Goal: Task Accomplishment & Management: Use online tool/utility

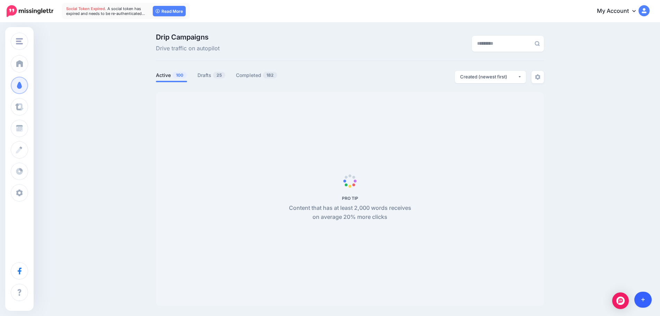
click at [642, 300] on icon at bounding box center [643, 299] width 4 height 5
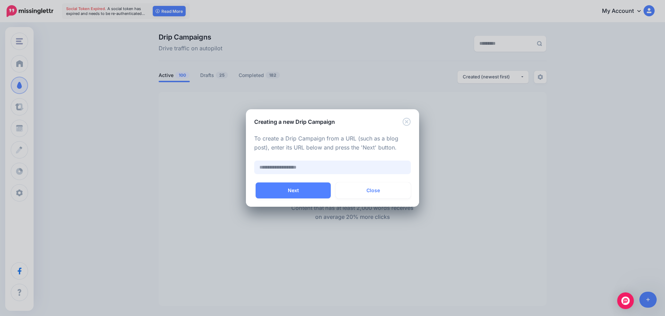
paste input "**********"
type input "**********"
click at [288, 187] on button "Next" at bounding box center [293, 190] width 75 height 16
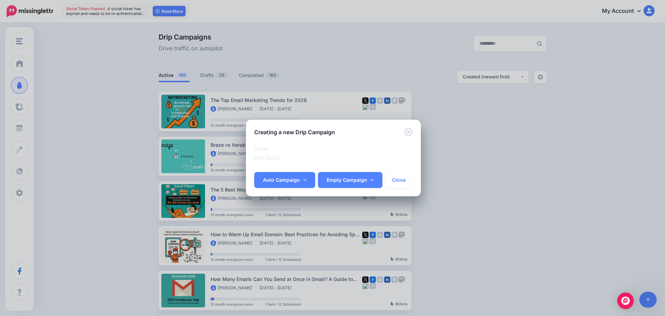
scroll to position [0, 66]
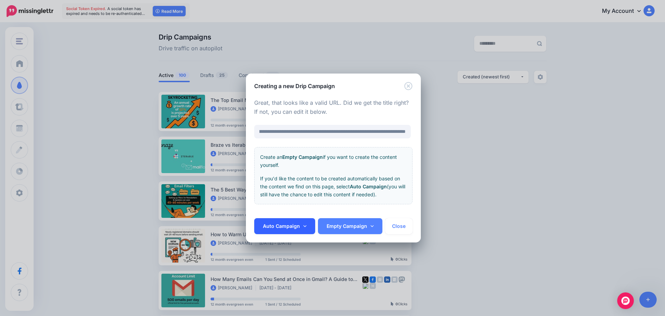
click at [284, 227] on link "Auto Campaign" at bounding box center [284, 226] width 61 height 16
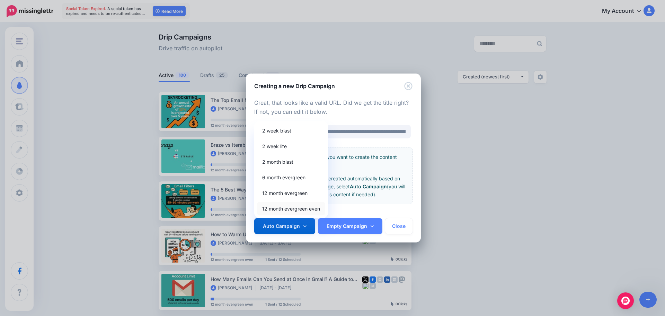
click at [284, 208] on link "12 month evergreen even" at bounding box center [291, 209] width 68 height 14
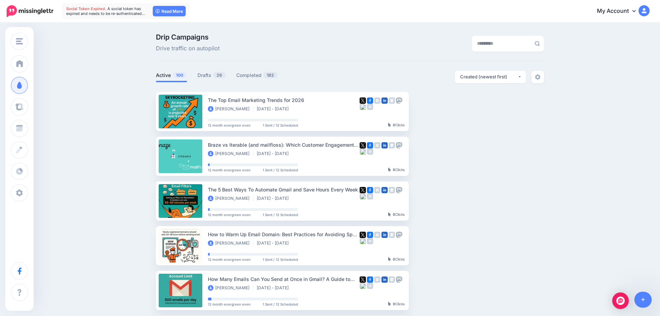
click at [199, 75] on ul "Active 100 Drafts 26 Completed 182" at bounding box center [253, 76] width 194 height 11
click at [207, 74] on link "Drafts 26" at bounding box center [211, 75] width 28 height 8
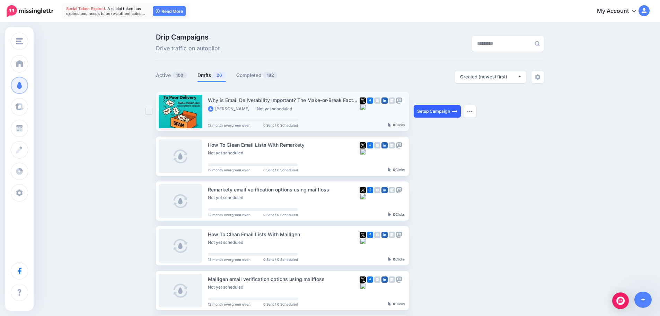
click at [424, 114] on link "Setup Campaign" at bounding box center [437, 111] width 47 height 12
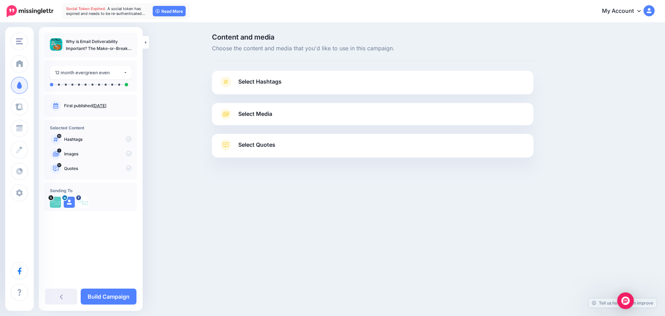
click at [273, 82] on span "Select Hashtags" at bounding box center [259, 81] width 43 height 9
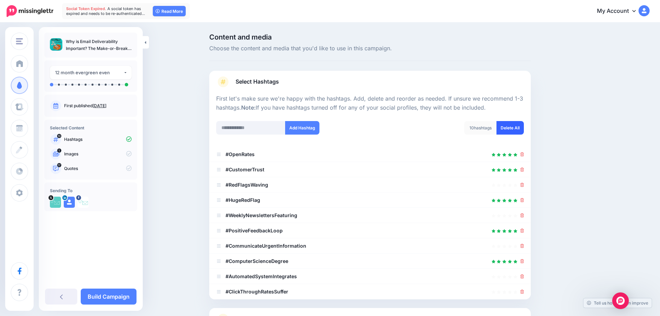
click at [510, 133] on link "Delete All" at bounding box center [509, 128] width 27 height 14
click at [297, 78] on link "Select Hashtags" at bounding box center [370, 85] width 308 height 18
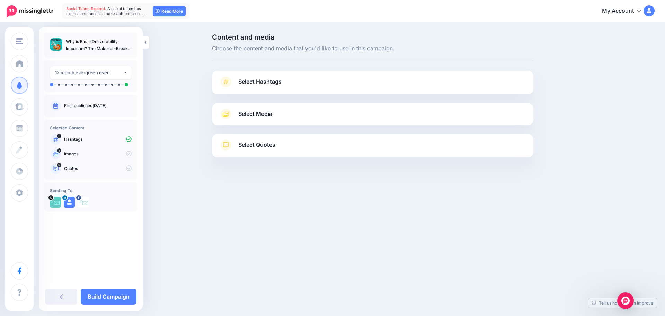
click at [282, 114] on link "Select Media" at bounding box center [373, 113] width 308 height 11
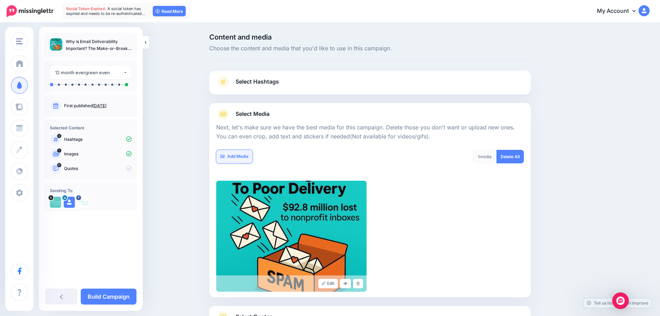
click at [241, 156] on link "Add Media" at bounding box center [234, 157] width 36 height 14
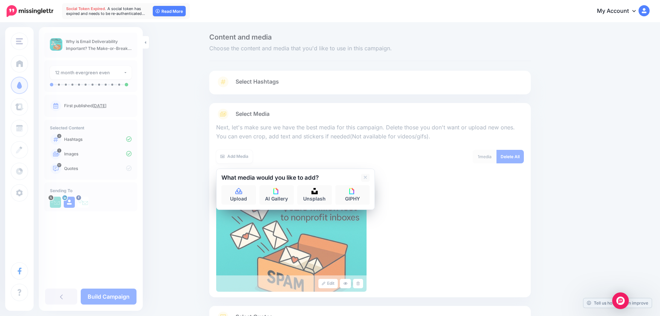
click at [250, 205] on div "What media would you like to add? Upload AI Gallery Unsplash GIPHY" at bounding box center [295, 188] width 159 height 41
click at [248, 194] on link "Upload" at bounding box center [238, 194] width 35 height 19
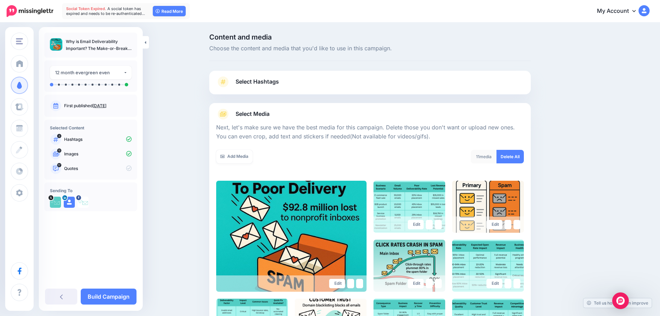
scroll to position [176, 0]
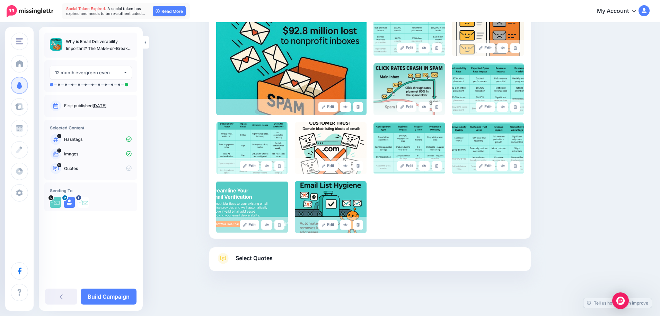
click at [259, 256] on span "Select Quotes" at bounding box center [254, 257] width 37 height 9
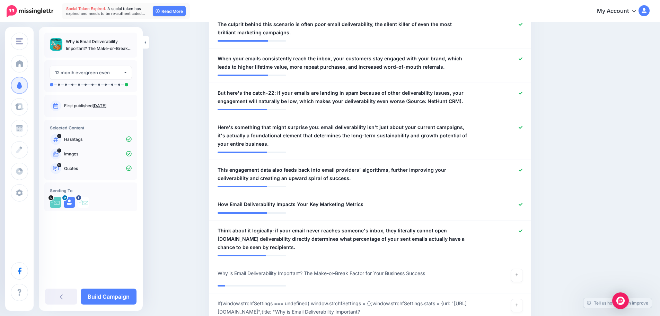
scroll to position [627, 0]
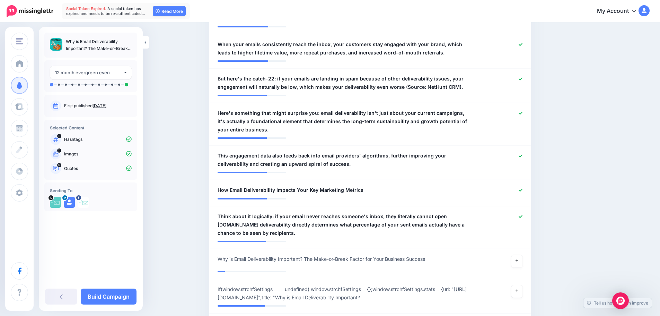
click at [124, 285] on div "**********" at bounding box center [91, 168] width 104 height 283
click at [115, 295] on link "Build Campaign" at bounding box center [109, 296] width 56 height 16
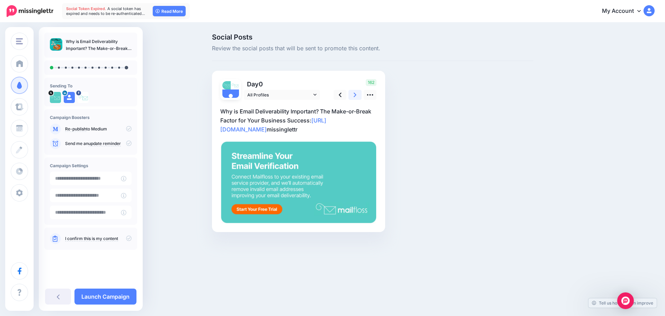
click at [352, 97] on link at bounding box center [354, 95] width 13 height 10
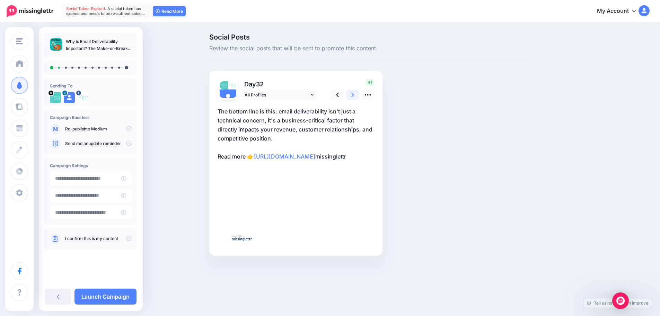
click at [352, 97] on link at bounding box center [352, 95] width 13 height 10
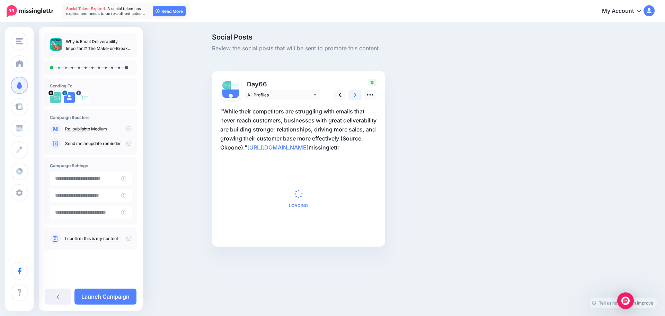
click at [352, 97] on link at bounding box center [354, 95] width 13 height 10
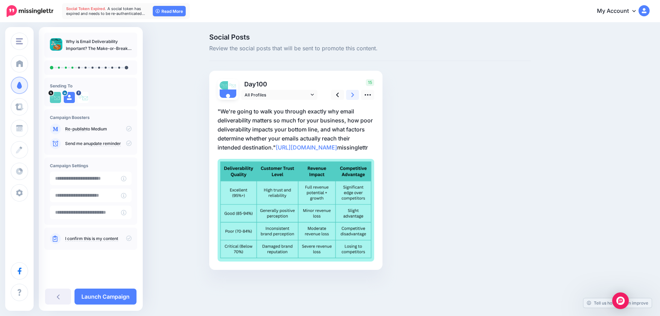
click at [352, 97] on link at bounding box center [352, 95] width 13 height 10
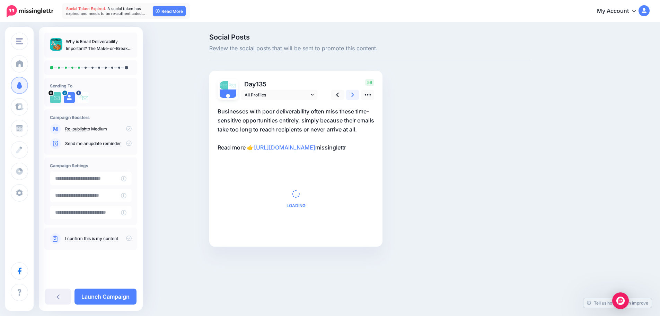
click at [352, 97] on link at bounding box center [352, 95] width 13 height 10
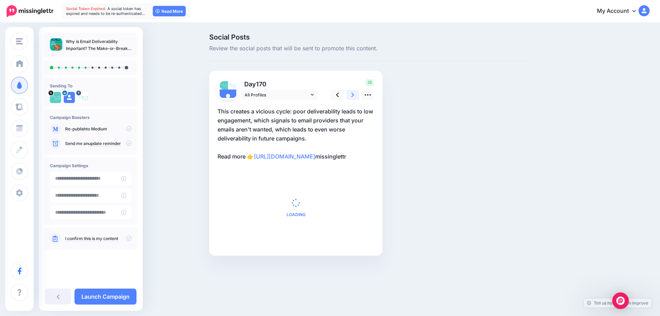
click at [352, 97] on link at bounding box center [352, 95] width 13 height 10
click at [351, 97] on link at bounding box center [352, 95] width 13 height 10
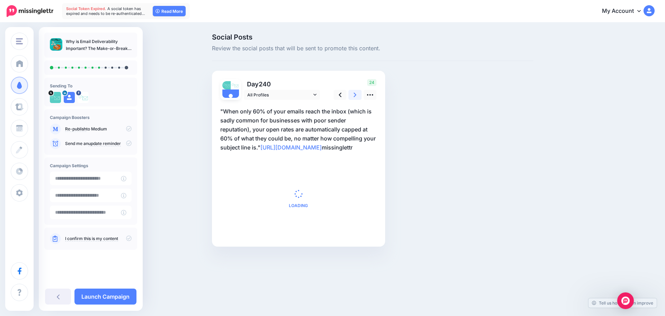
click at [351, 97] on link at bounding box center [354, 95] width 13 height 10
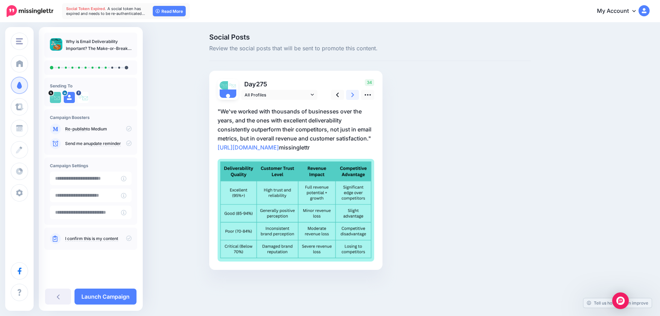
click at [350, 97] on link at bounding box center [352, 95] width 13 height 10
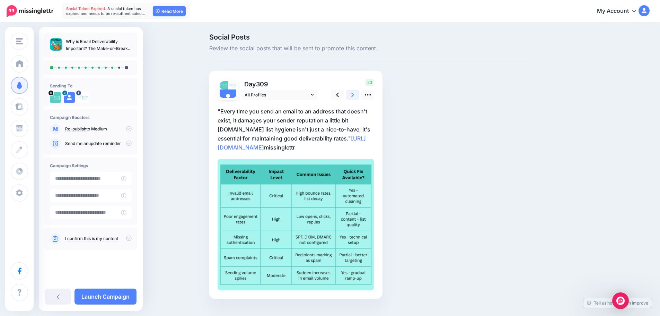
click at [350, 97] on link at bounding box center [352, 95] width 13 height 10
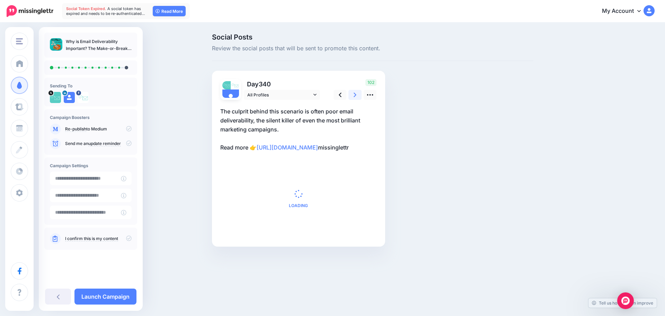
click at [350, 97] on link at bounding box center [354, 95] width 13 height 10
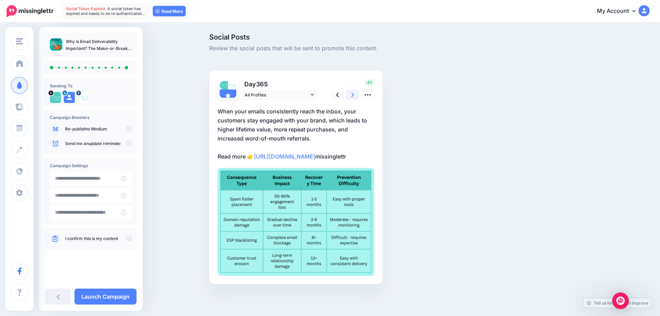
click at [350, 97] on link at bounding box center [352, 95] width 13 height 10
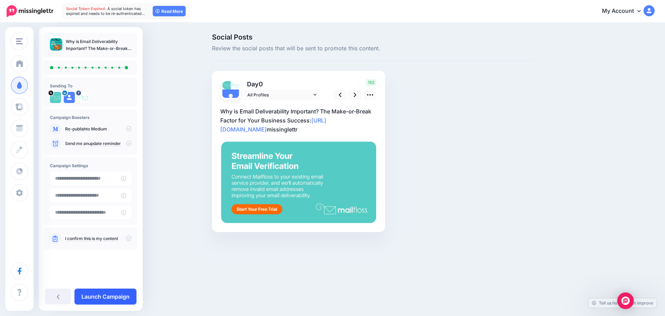
click at [123, 296] on link "Launch Campaign" at bounding box center [105, 296] width 62 height 16
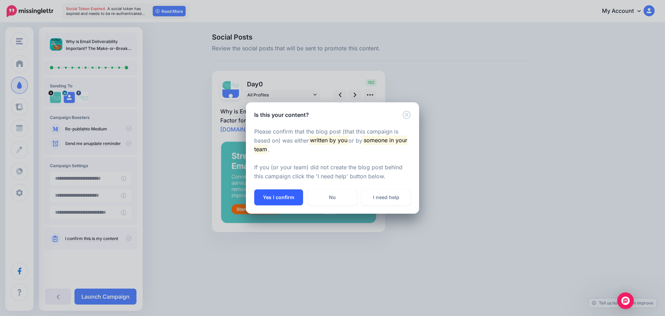
click at [280, 204] on button "Yes I confirm" at bounding box center [278, 197] width 49 height 16
